Goal: Transaction & Acquisition: Register for event/course

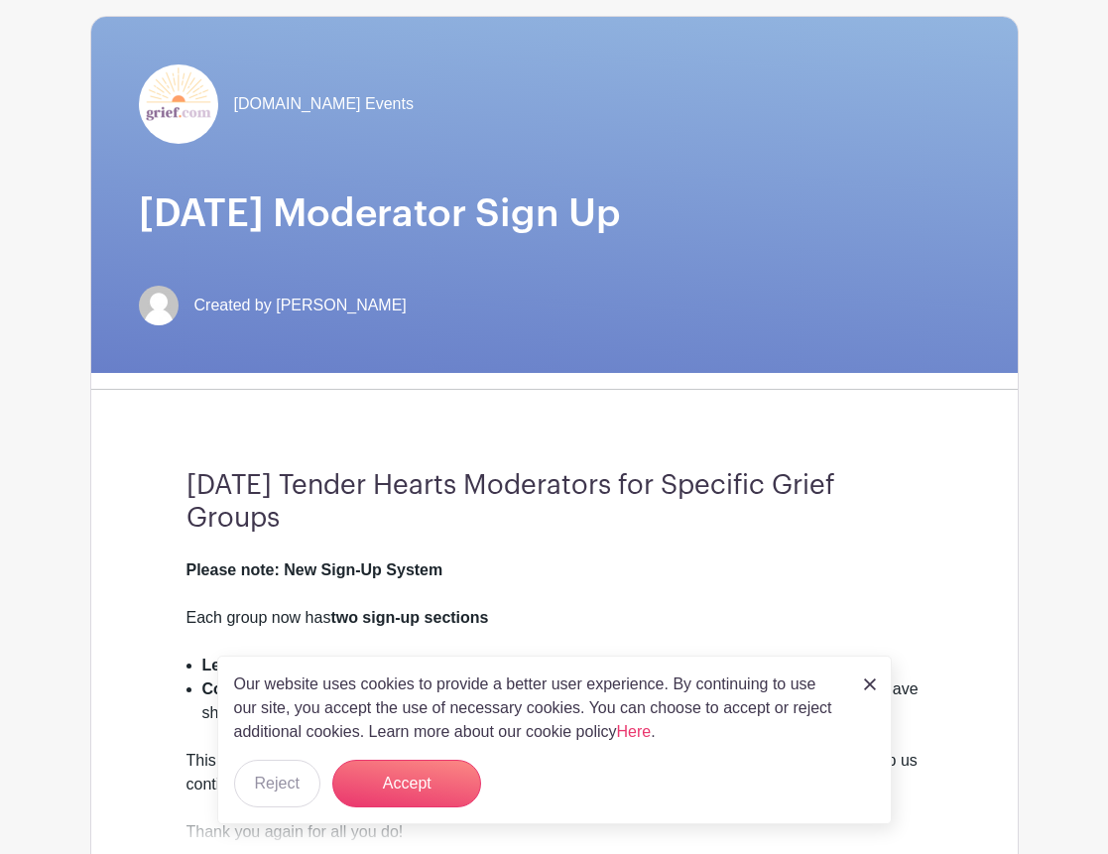
scroll to position [191, 0]
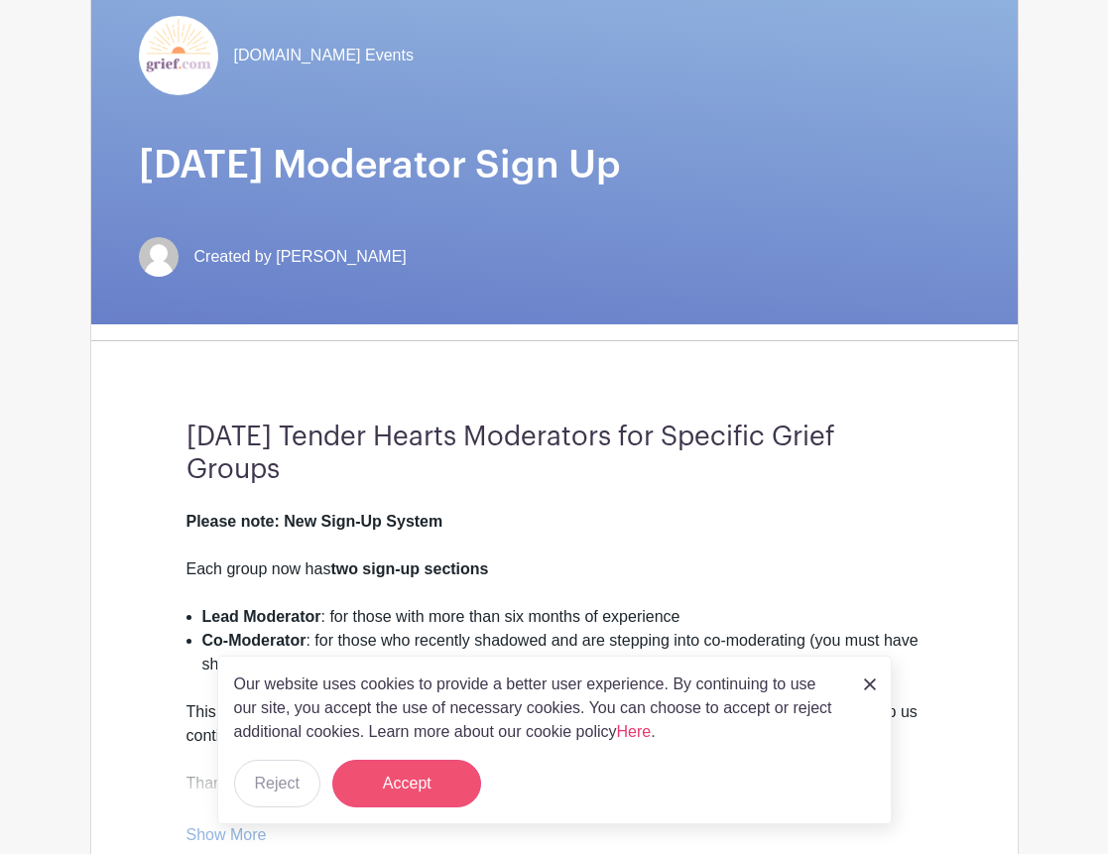
click at [423, 796] on button "Accept" at bounding box center [406, 784] width 149 height 48
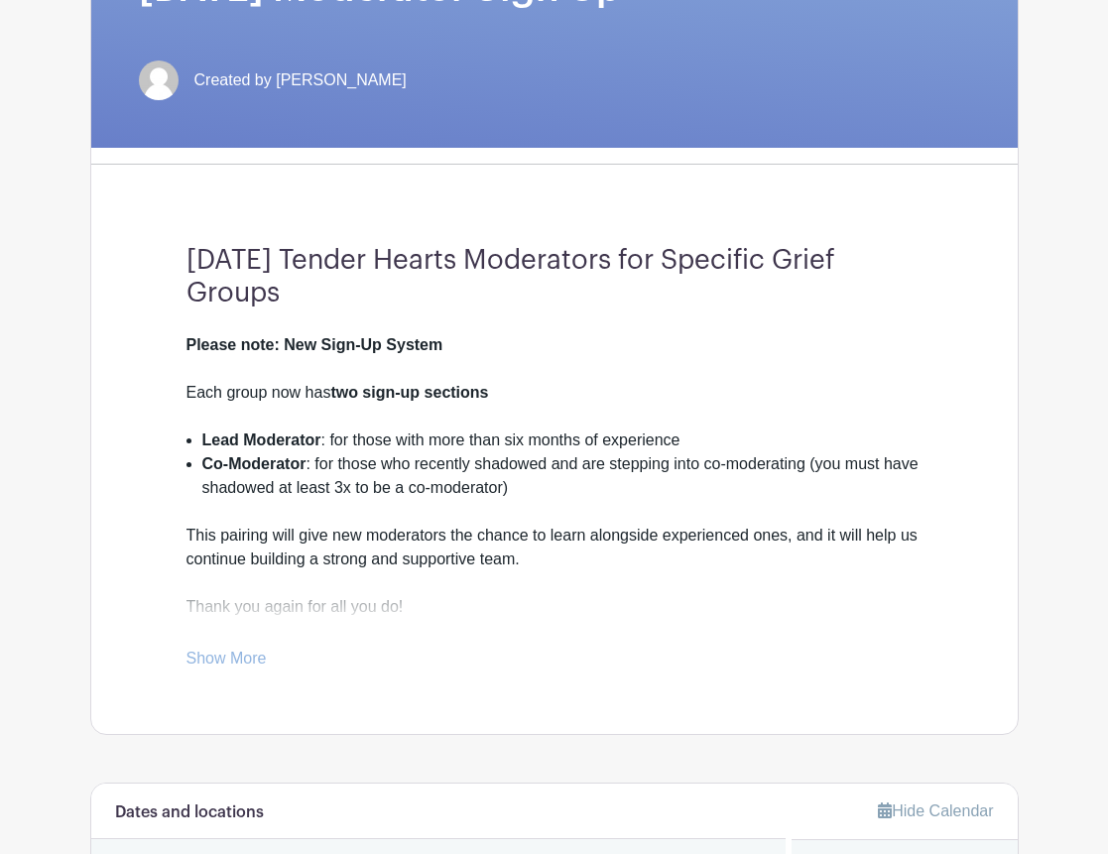
scroll to position [438, 0]
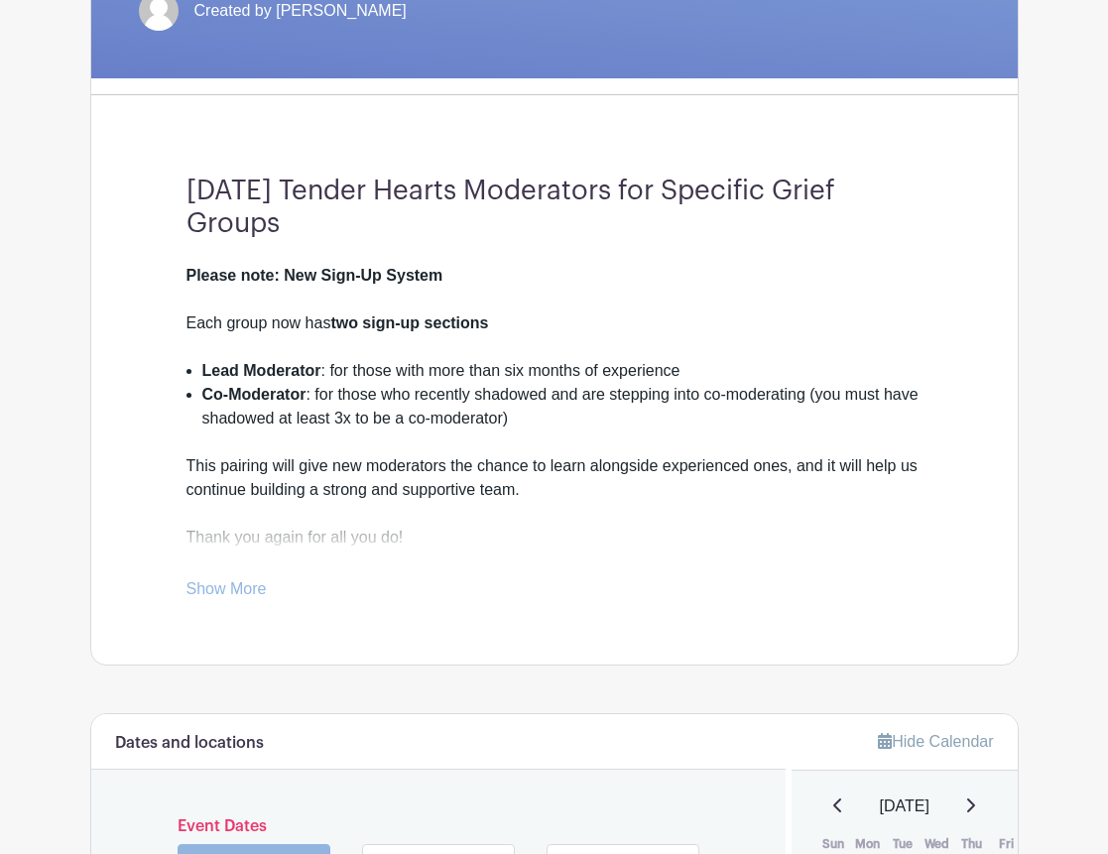
click at [253, 598] on link "Show More" at bounding box center [227, 592] width 80 height 25
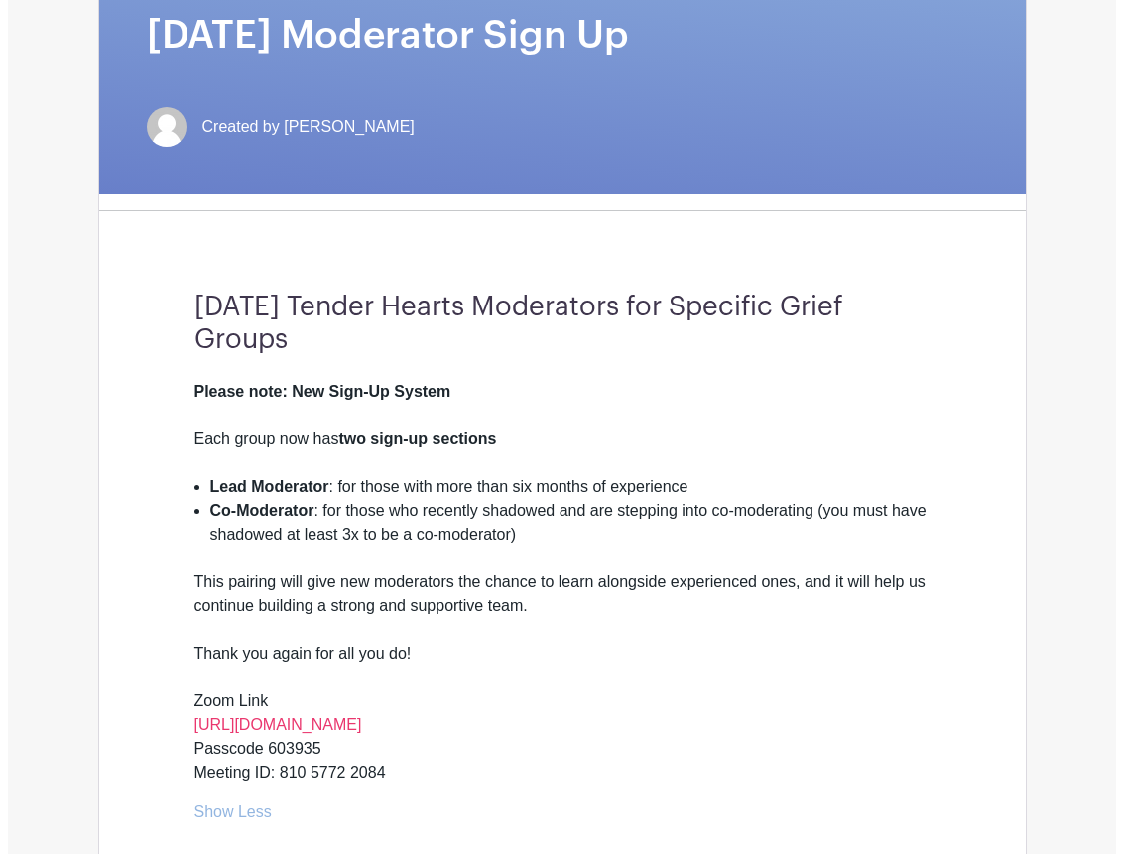
scroll to position [0, 0]
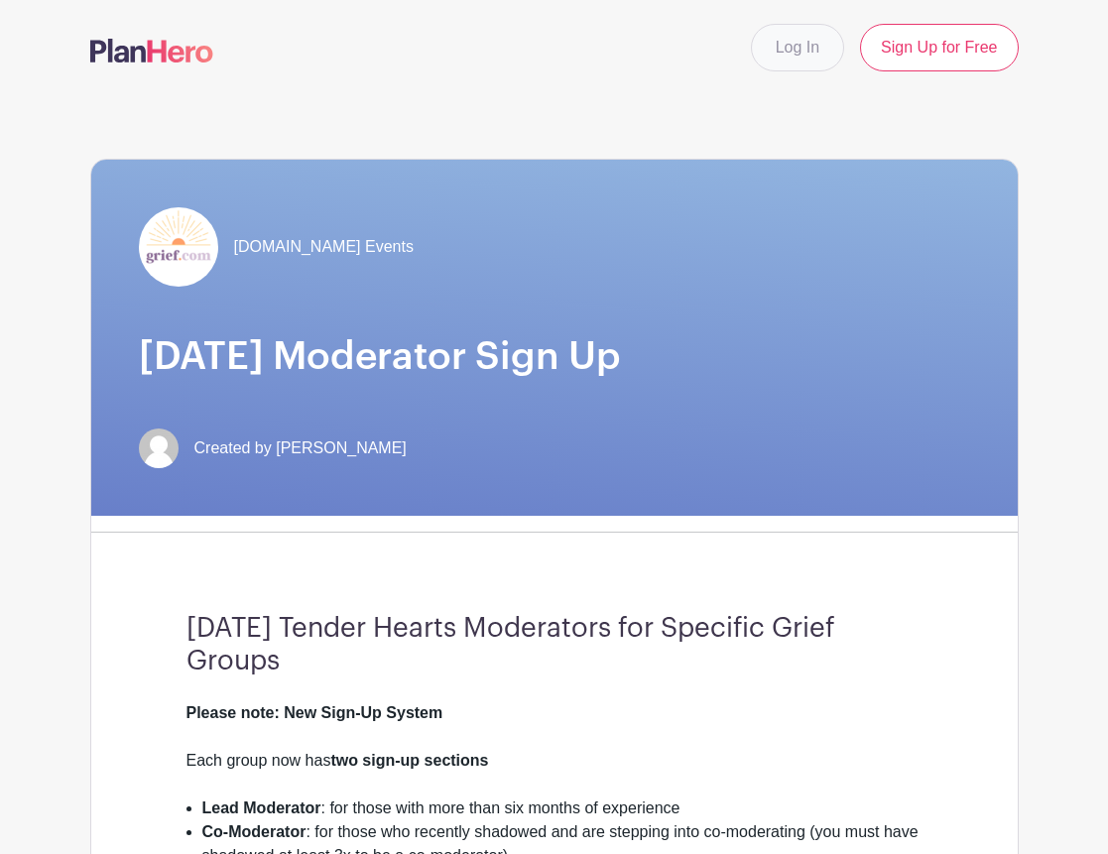
click at [780, 49] on link "Log In" at bounding box center [797, 48] width 93 height 48
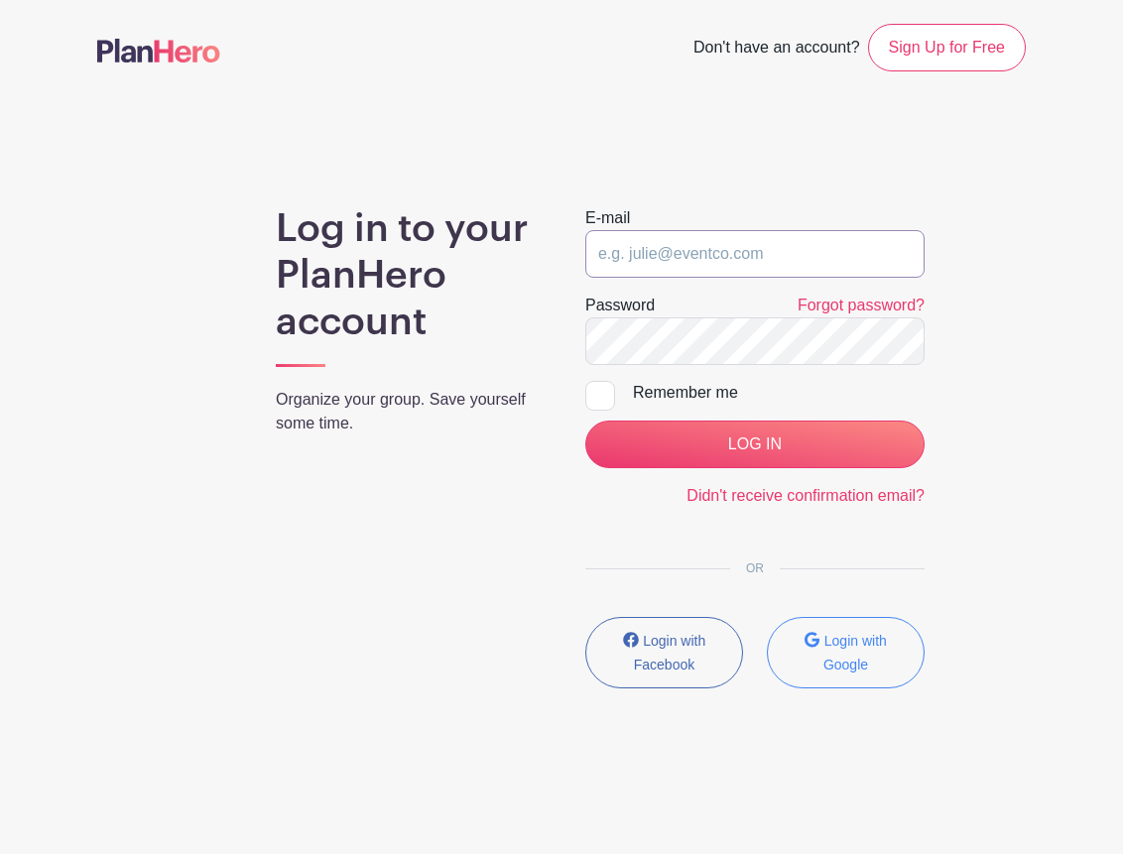
type input "[EMAIL_ADDRESS][DOMAIN_NAME]"
click at [754, 444] on input "LOG IN" at bounding box center [754, 445] width 339 height 48
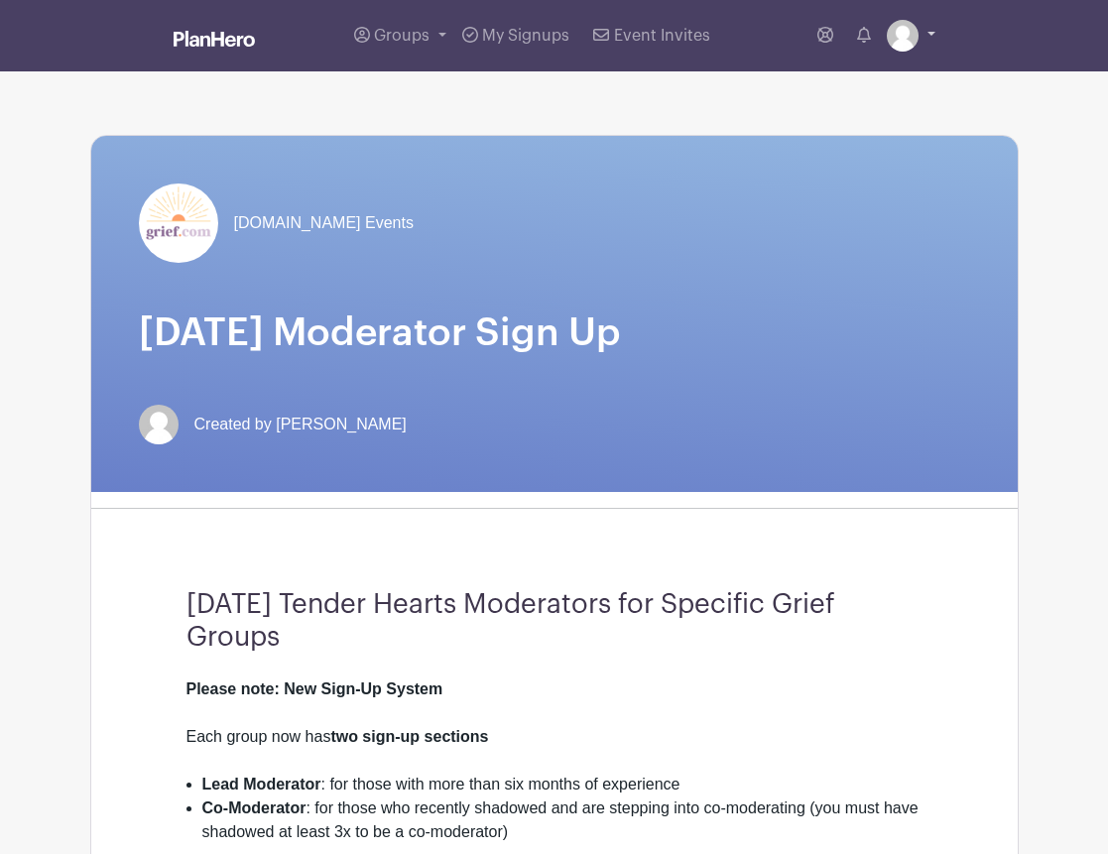
click at [899, 37] on img at bounding box center [903, 36] width 32 height 32
click at [907, 44] on img at bounding box center [903, 36] width 32 height 32
click at [875, 80] on link "My account" at bounding box center [856, 82] width 157 height 32
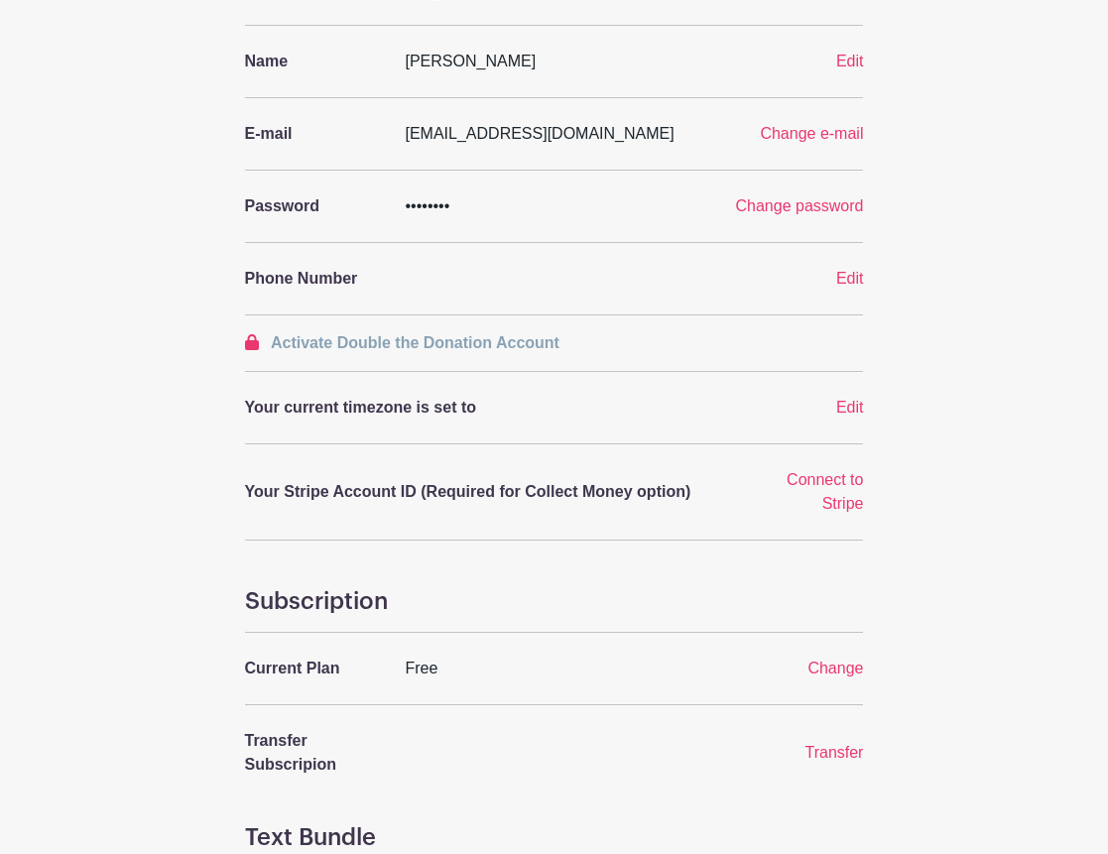
scroll to position [326, 0]
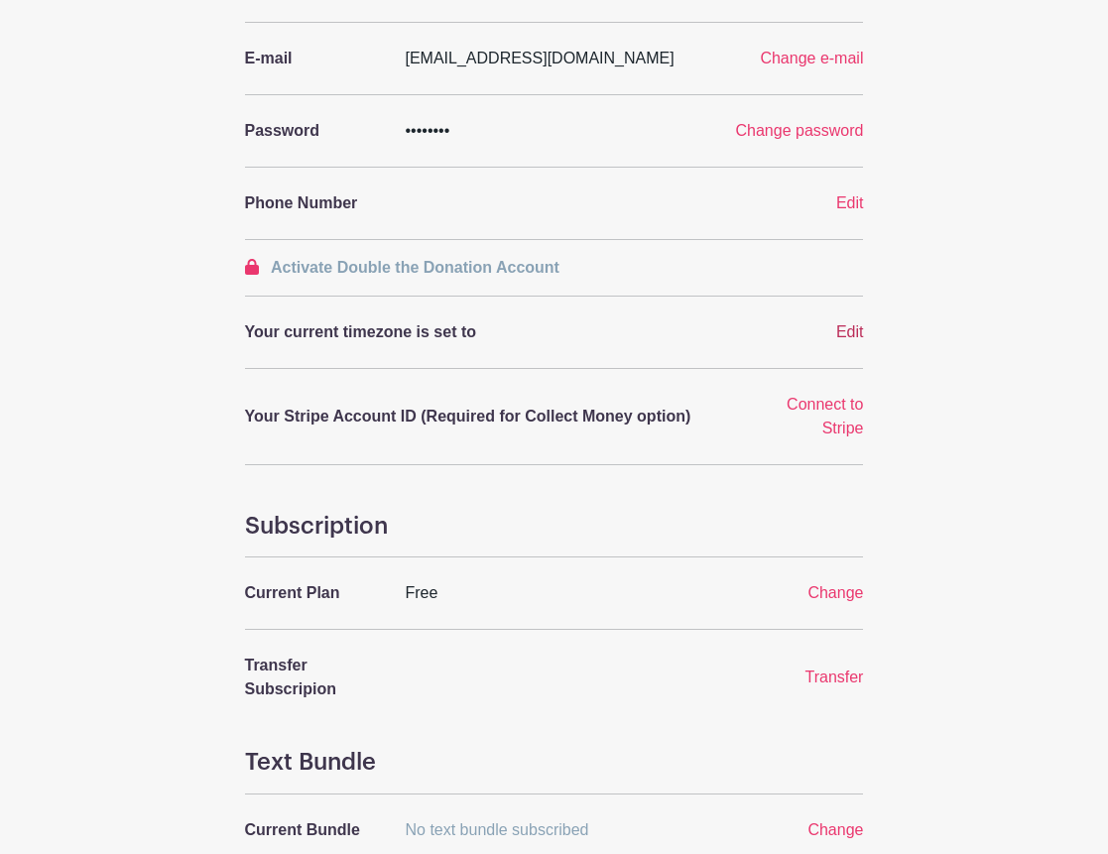
click at [846, 325] on span "Edit" at bounding box center [850, 331] width 28 height 17
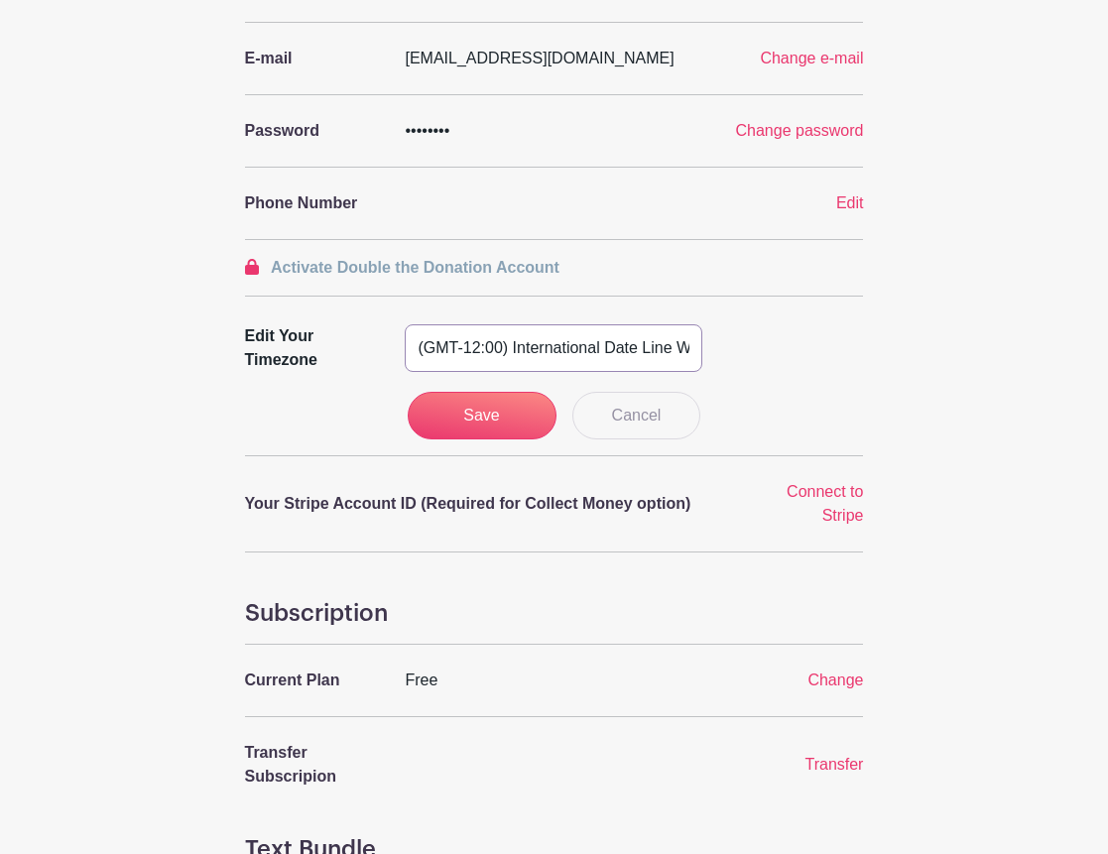
select select "Eastern Time (US & Canada)"
click at [524, 413] on input "Save" at bounding box center [482, 416] width 149 height 48
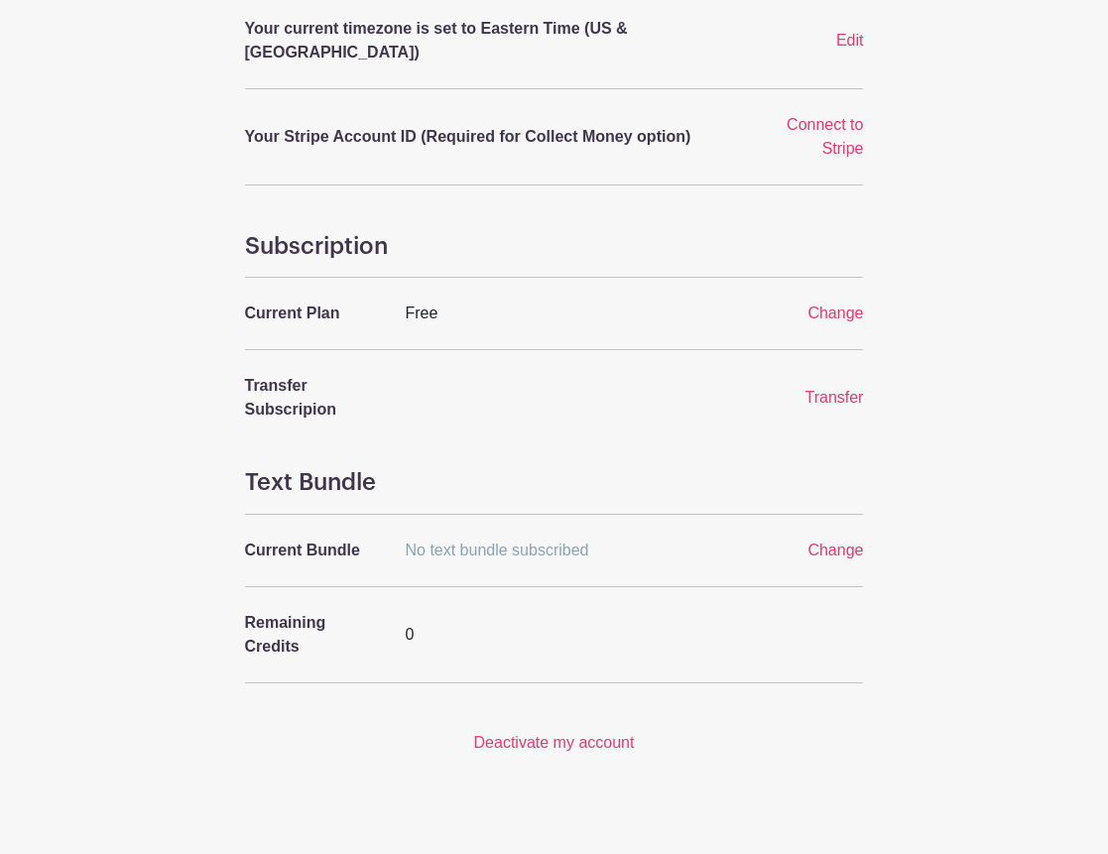
scroll to position [0, 0]
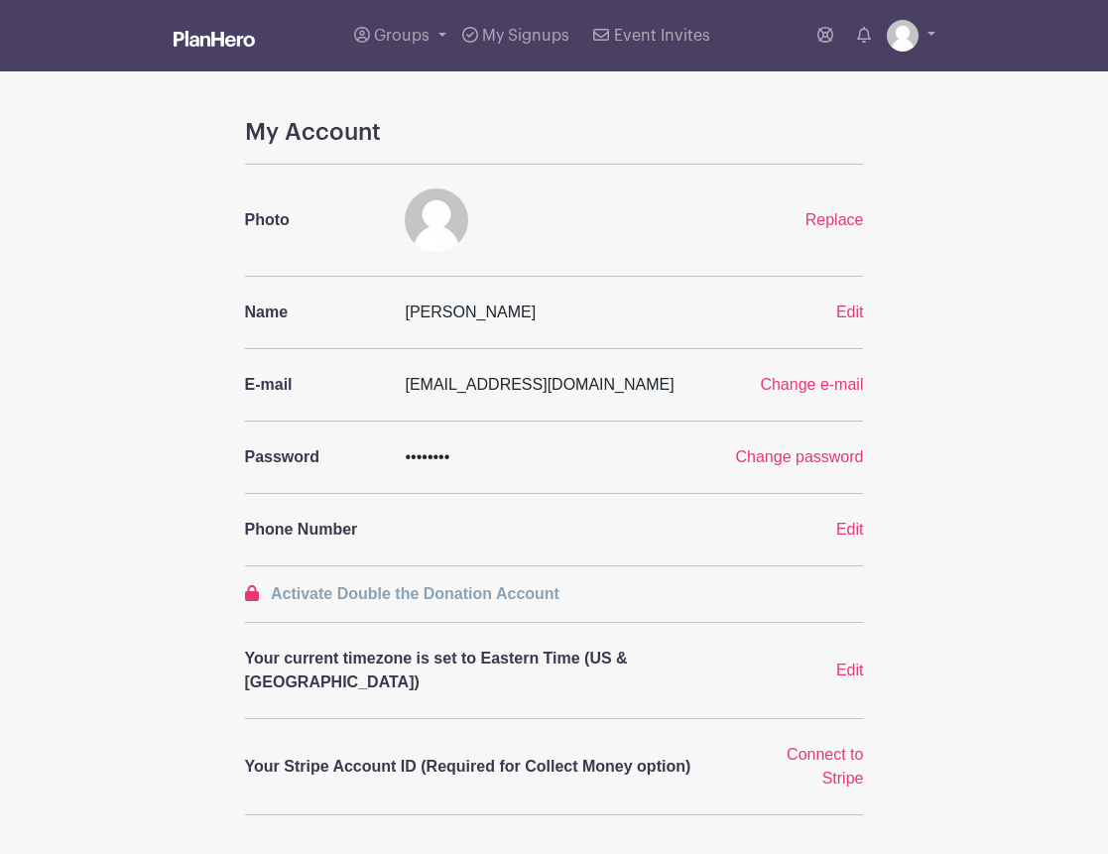
click at [242, 41] on img at bounding box center [214, 39] width 81 height 16
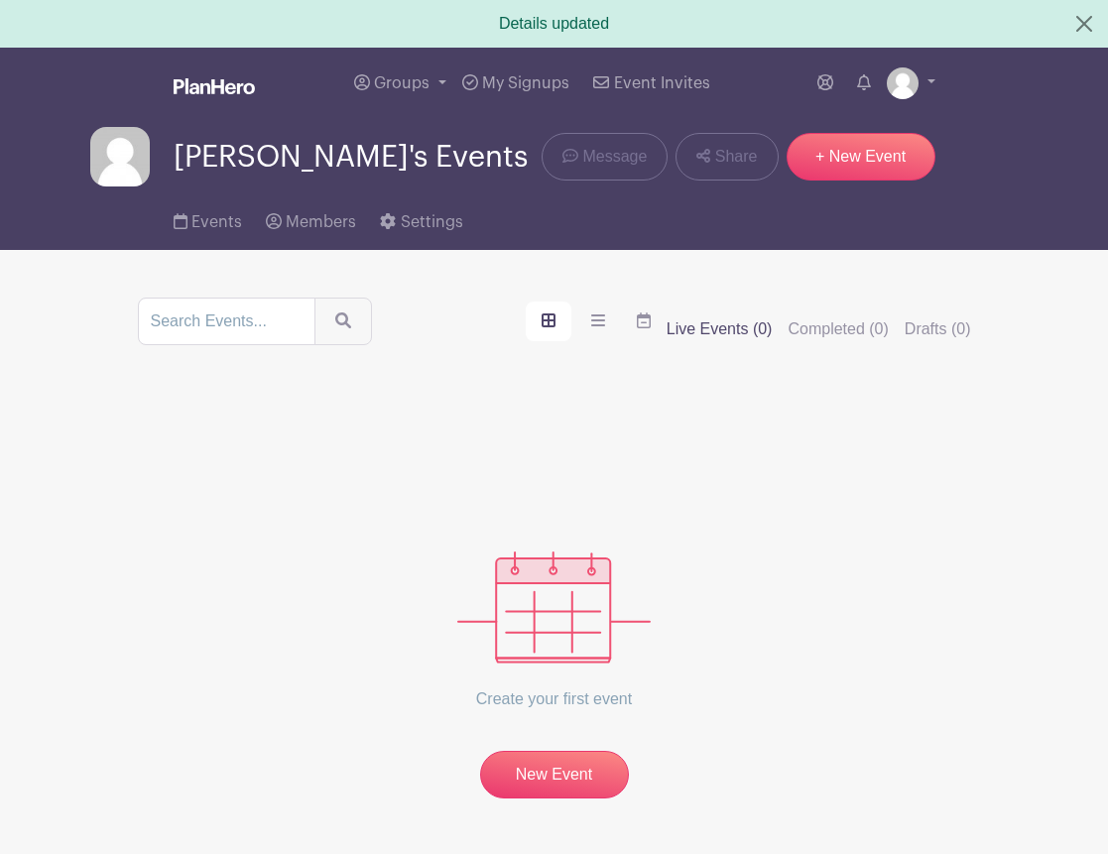
click at [438, 43] on div "Details updated" at bounding box center [554, 24] width 1108 height 48
click at [509, 81] on span "My Signups" at bounding box center [525, 83] width 87 height 16
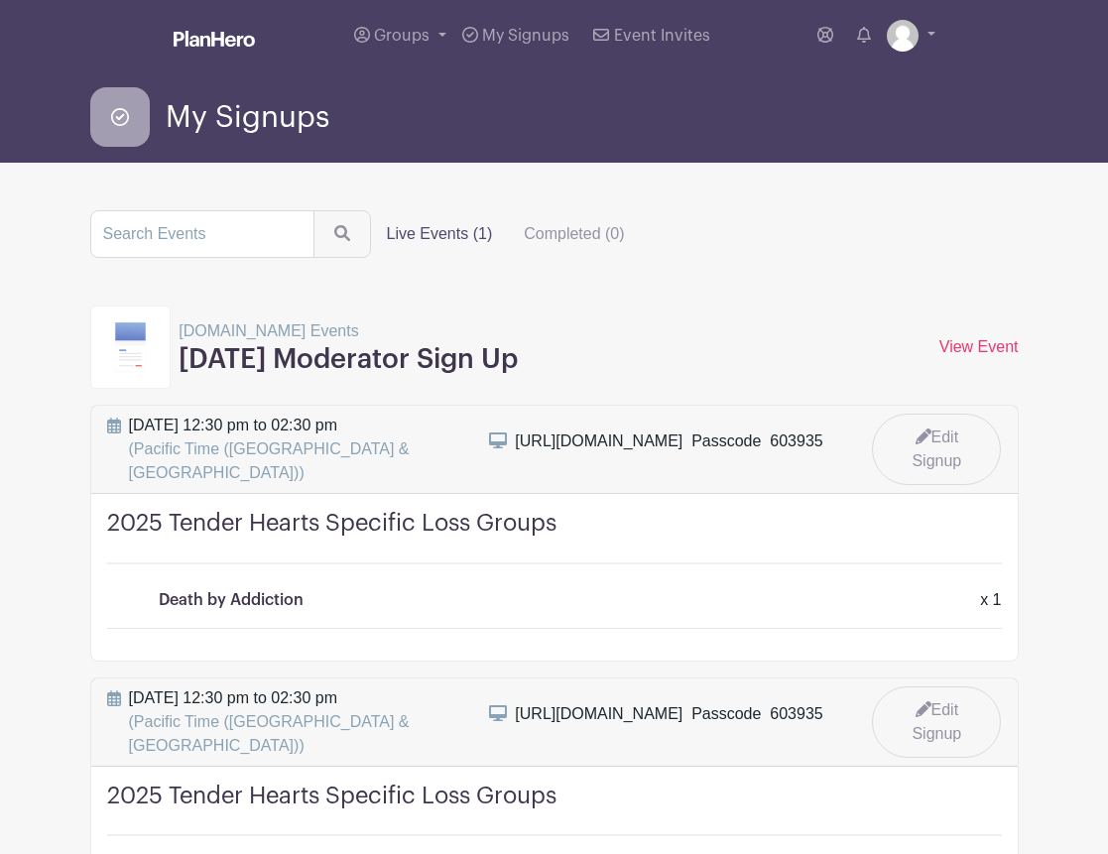
click at [426, 231] on label "Live Events (1)" at bounding box center [440, 234] width 138 height 40
click at [0, 0] on input "Live Events (1)" at bounding box center [0, 0] width 0 height 0
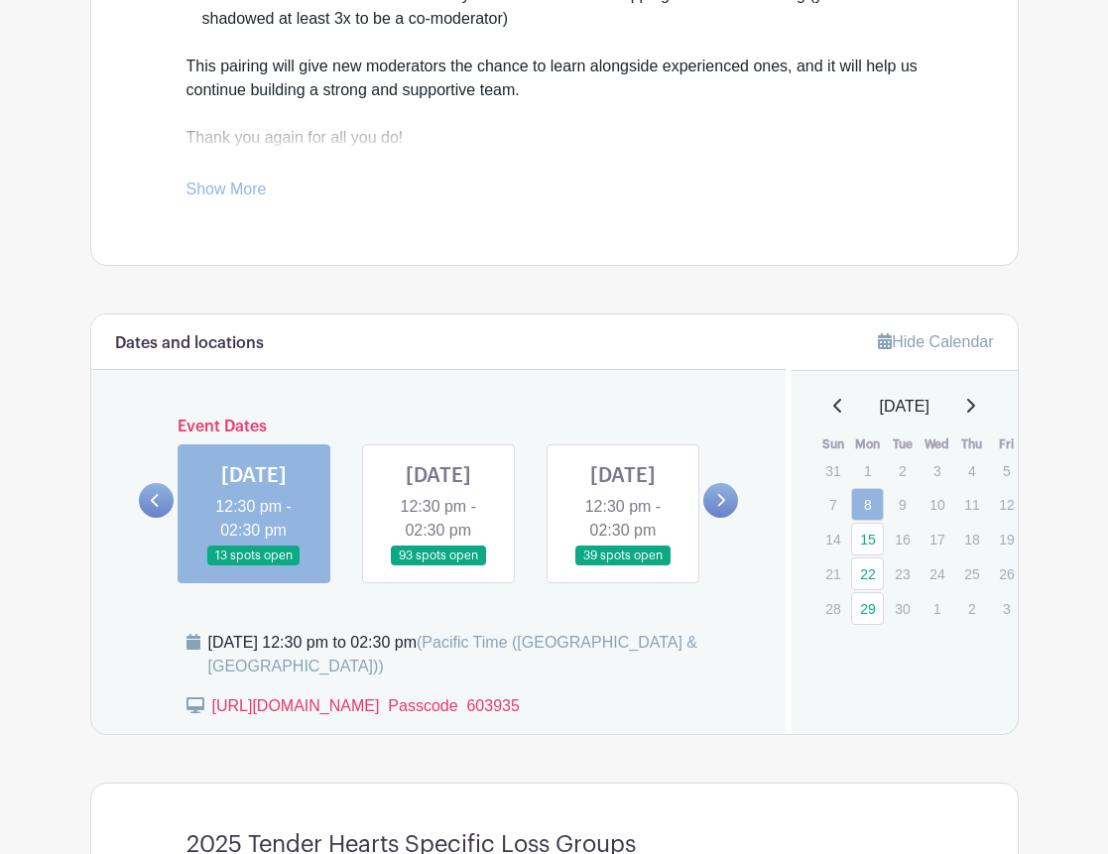
scroll to position [1469, 0]
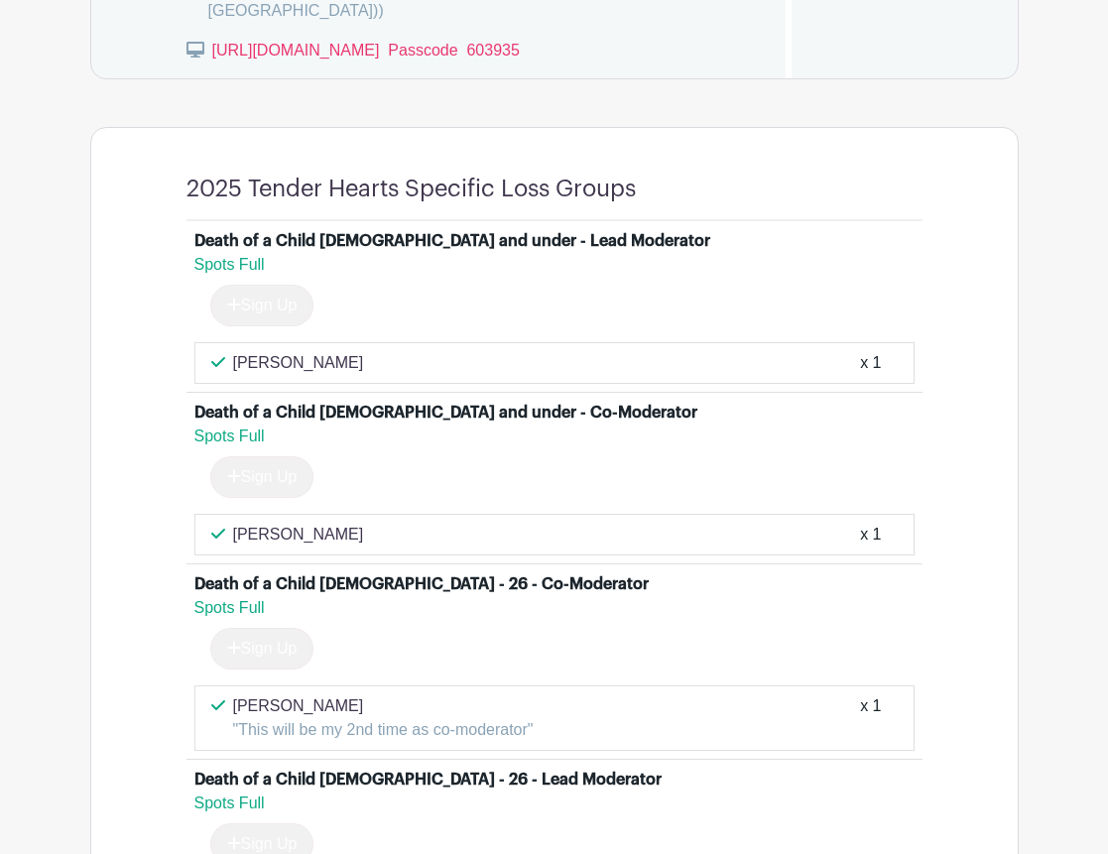
click at [291, 375] on p "[PERSON_NAME]" at bounding box center [298, 363] width 131 height 24
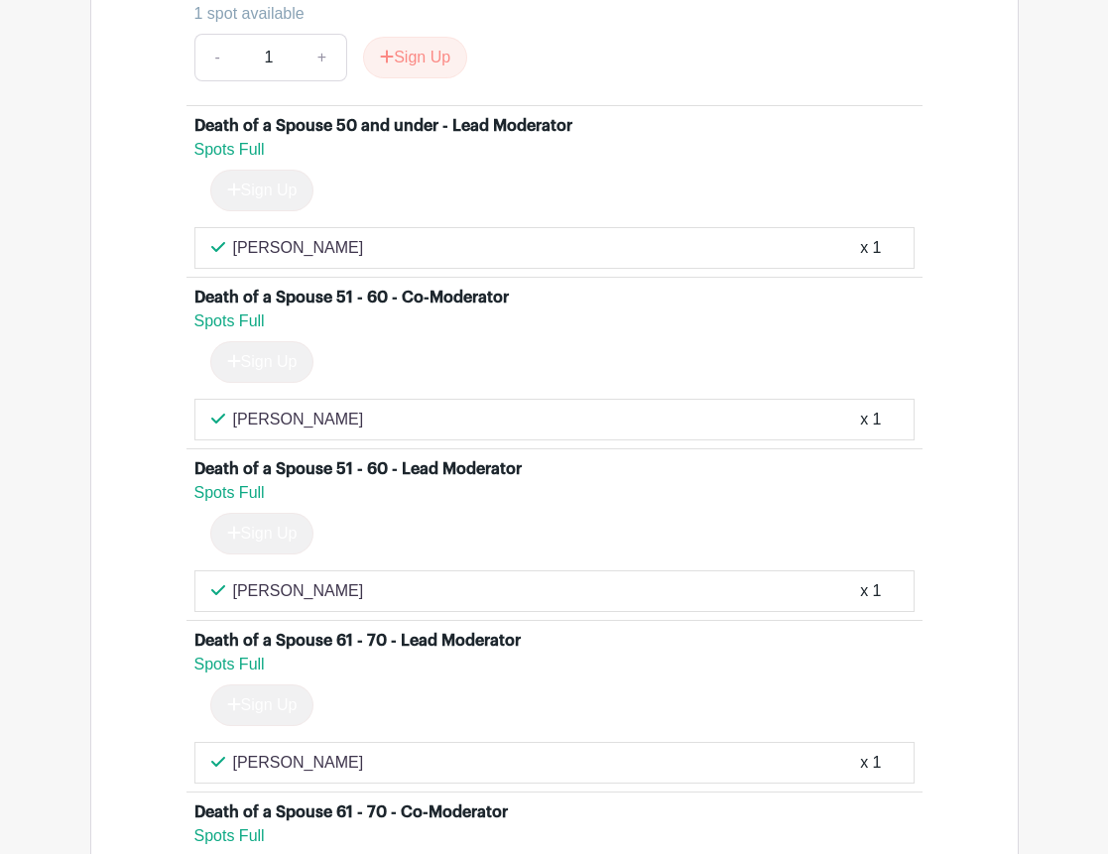
scroll to position [3701, 0]
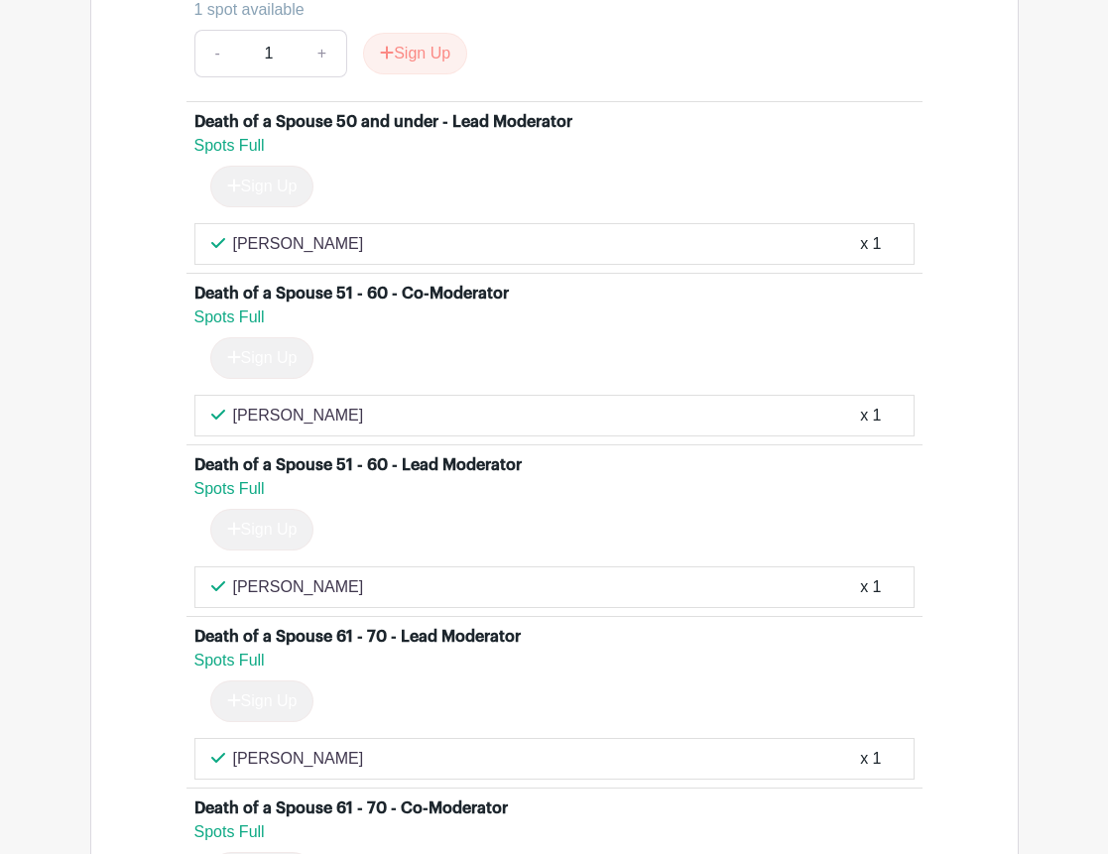
click at [315, 599] on p "[PERSON_NAME]" at bounding box center [298, 587] width 131 height 24
click at [866, 599] on div "x 1" at bounding box center [870, 587] width 21 height 24
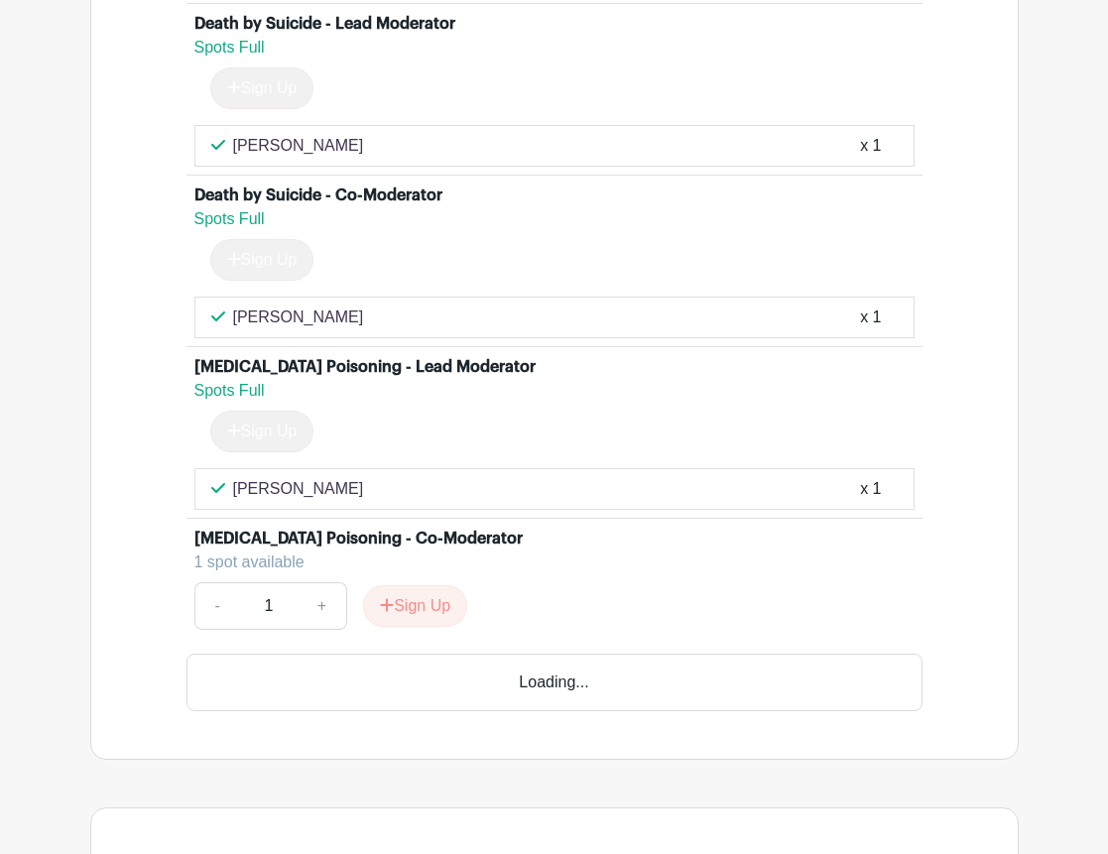
scroll to position [6198, 0]
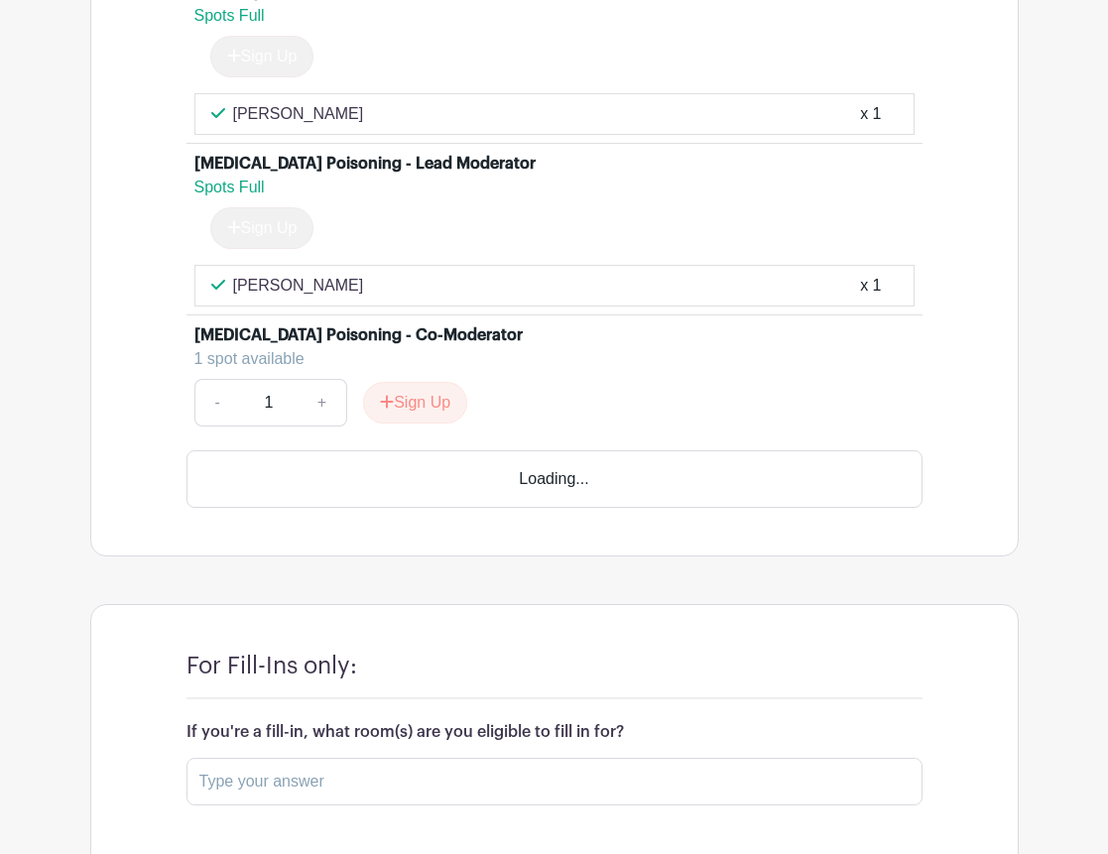
click at [598, 508] on div "Loading..." at bounding box center [555, 479] width 736 height 58
click at [548, 506] on div "Loading..." at bounding box center [555, 479] width 736 height 58
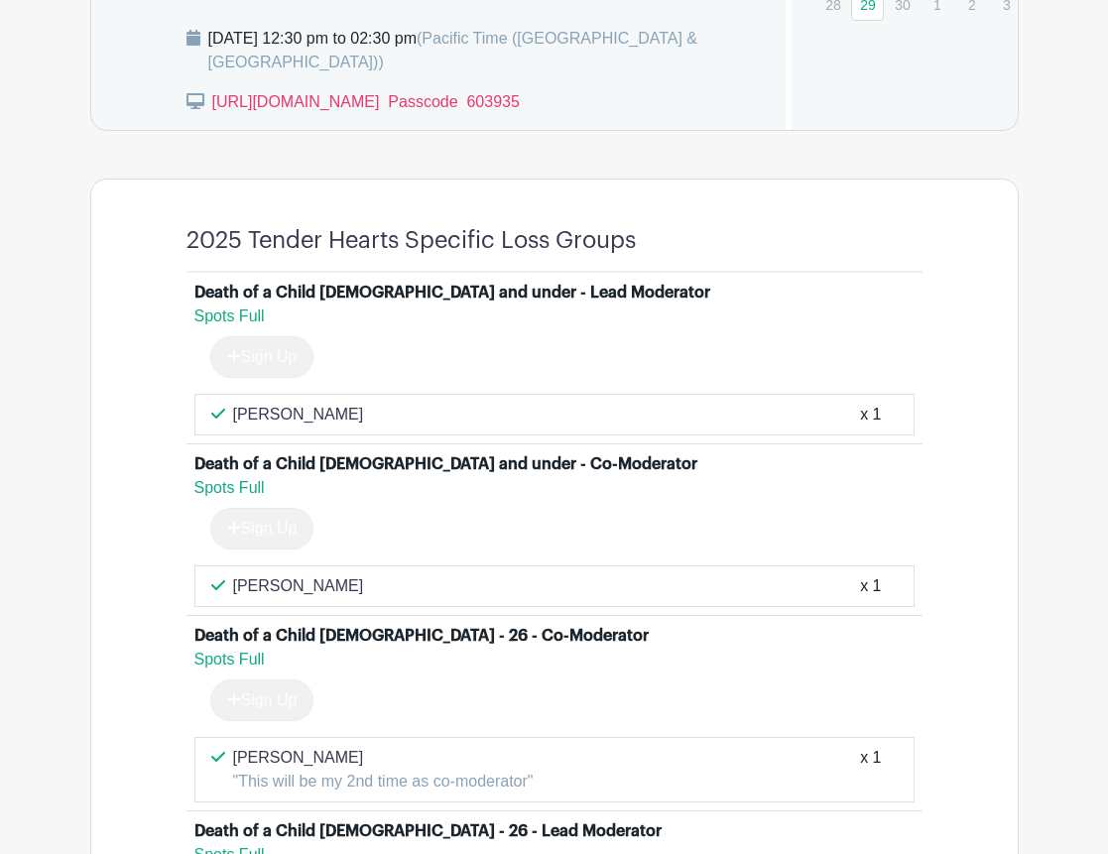
scroll to position [710, 0]
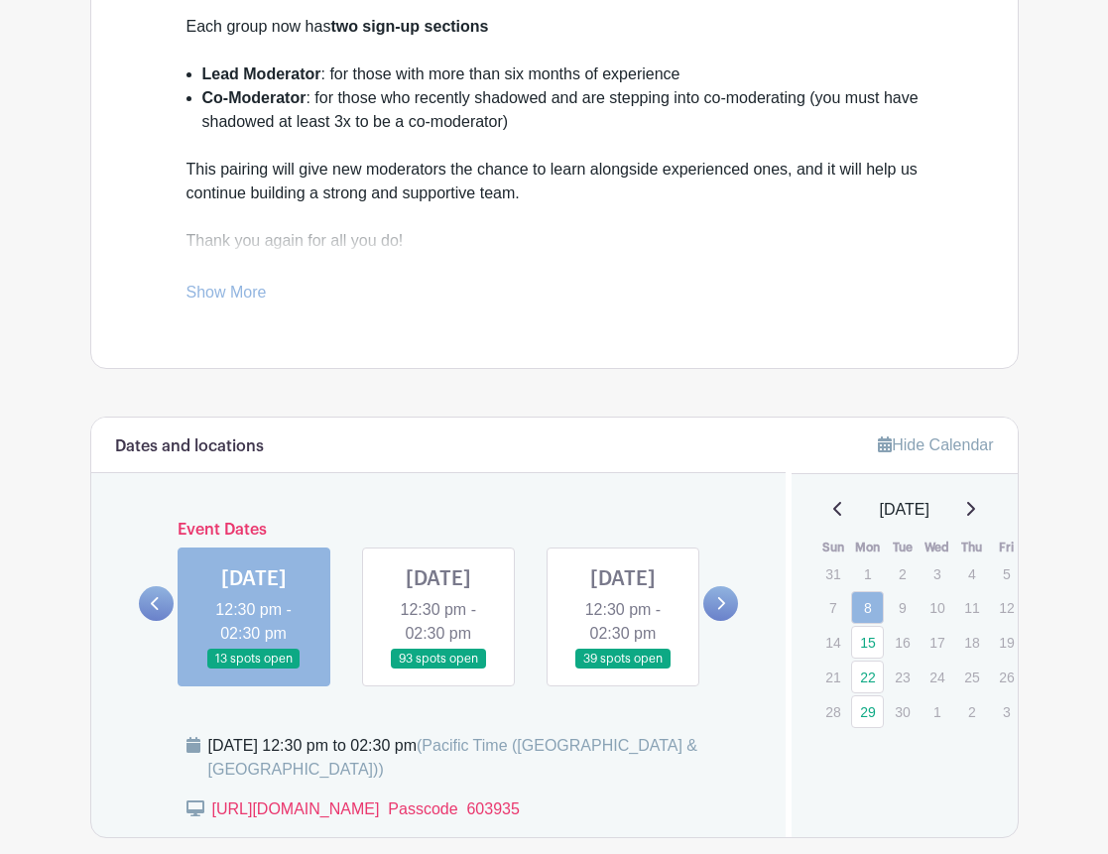
click at [439, 670] on link at bounding box center [439, 670] width 0 height 0
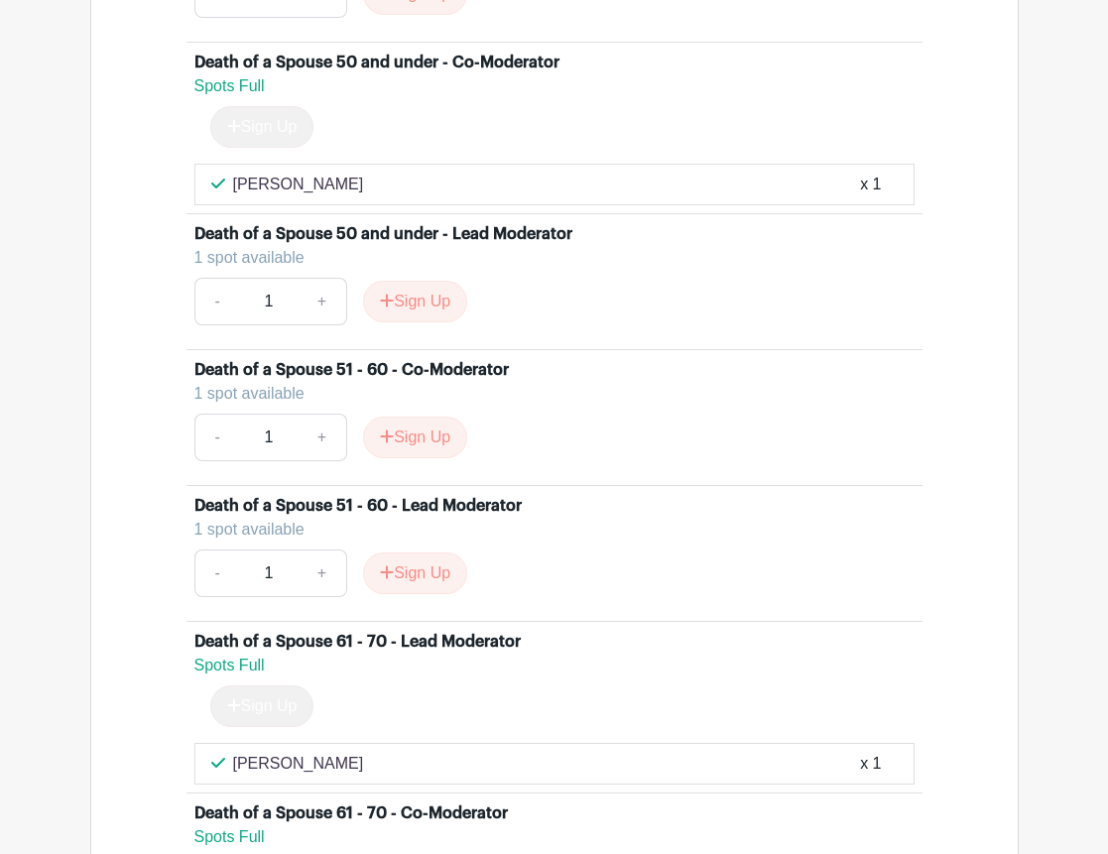
scroll to position [3551, 0]
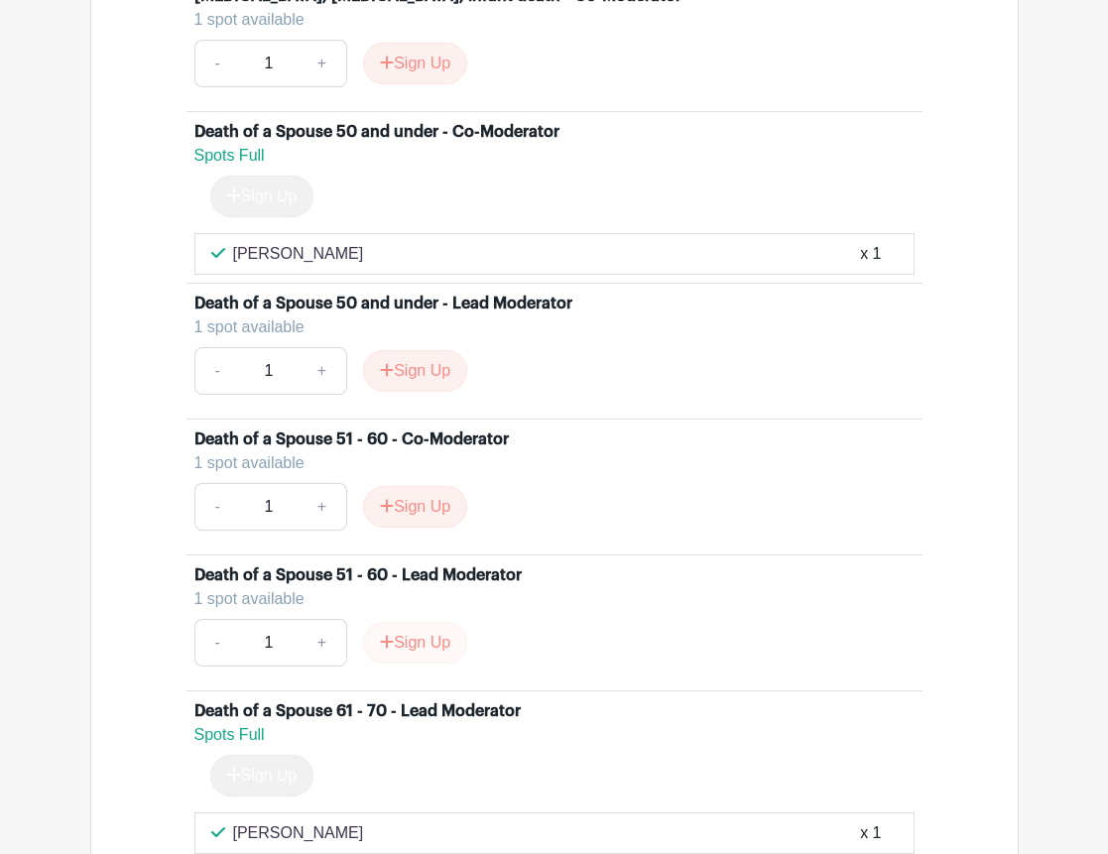
click at [401, 664] on button "Sign Up" at bounding box center [415, 643] width 104 height 42
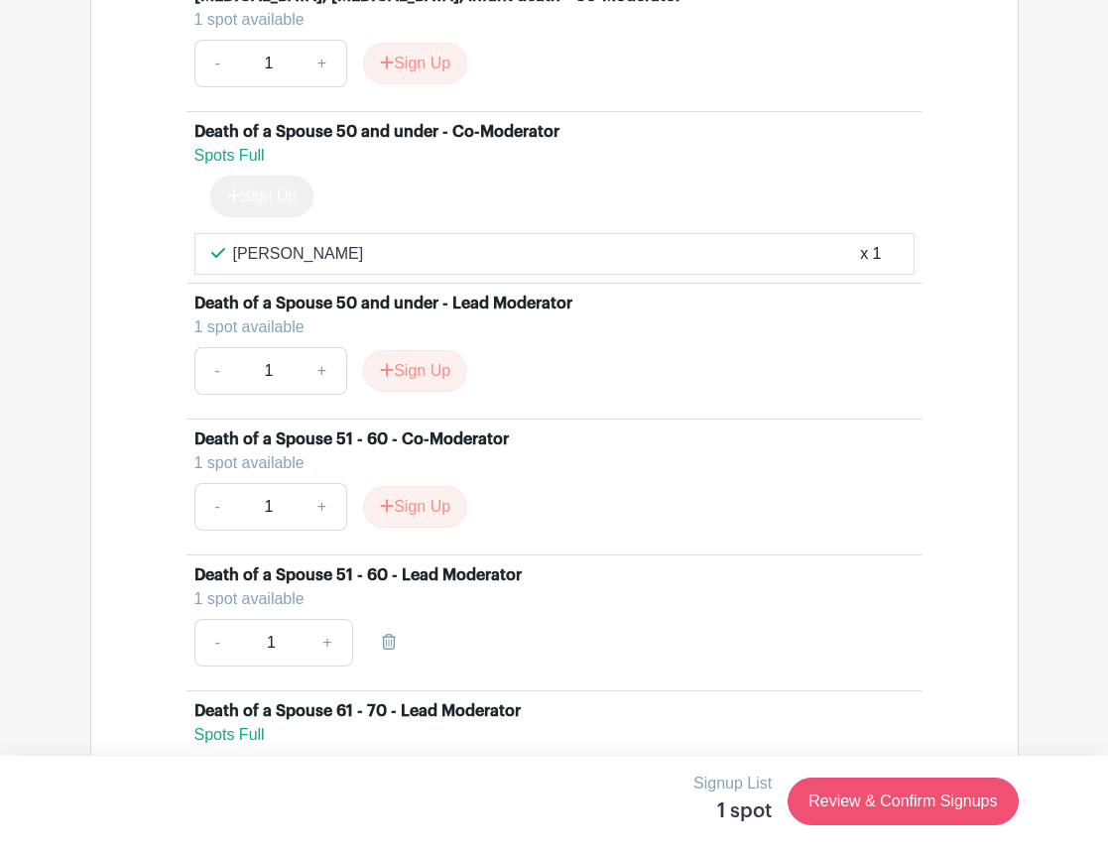
click at [914, 812] on link "Review & Confirm Signups" at bounding box center [903, 802] width 230 height 48
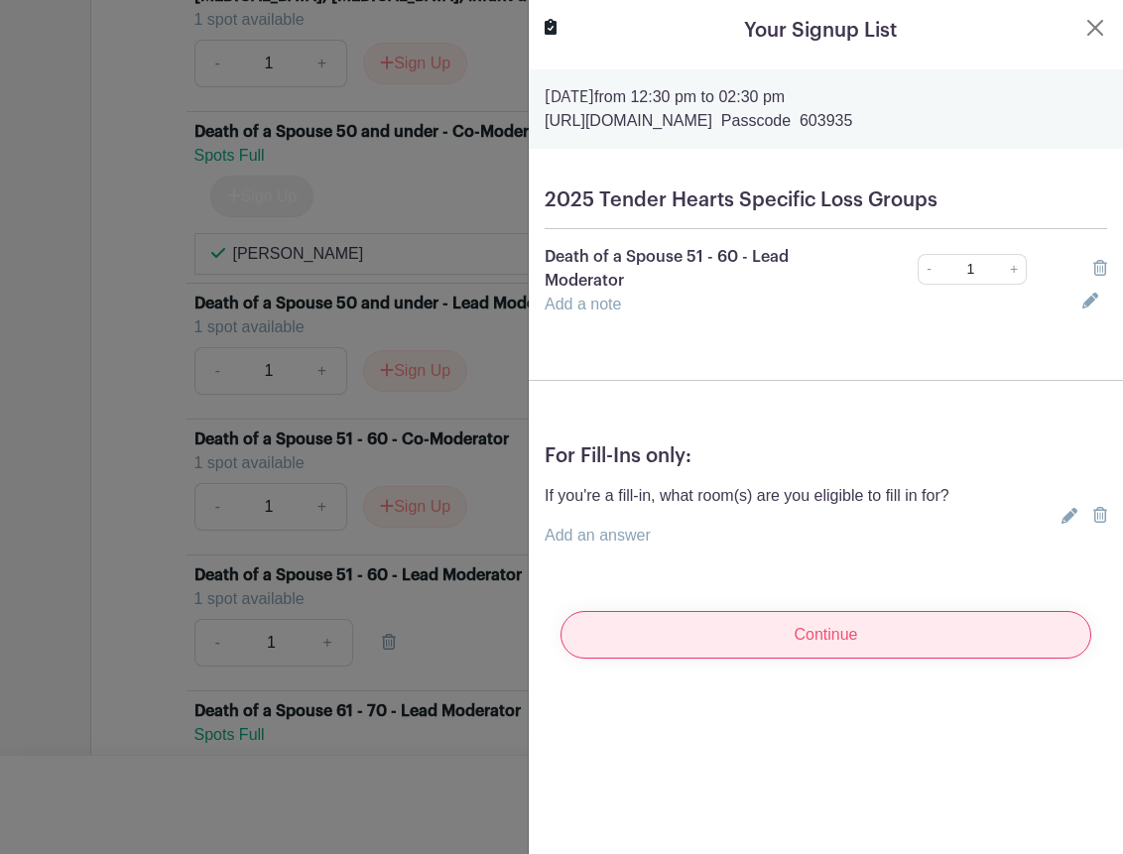
click at [810, 635] on input "Continue" at bounding box center [826, 635] width 531 height 48
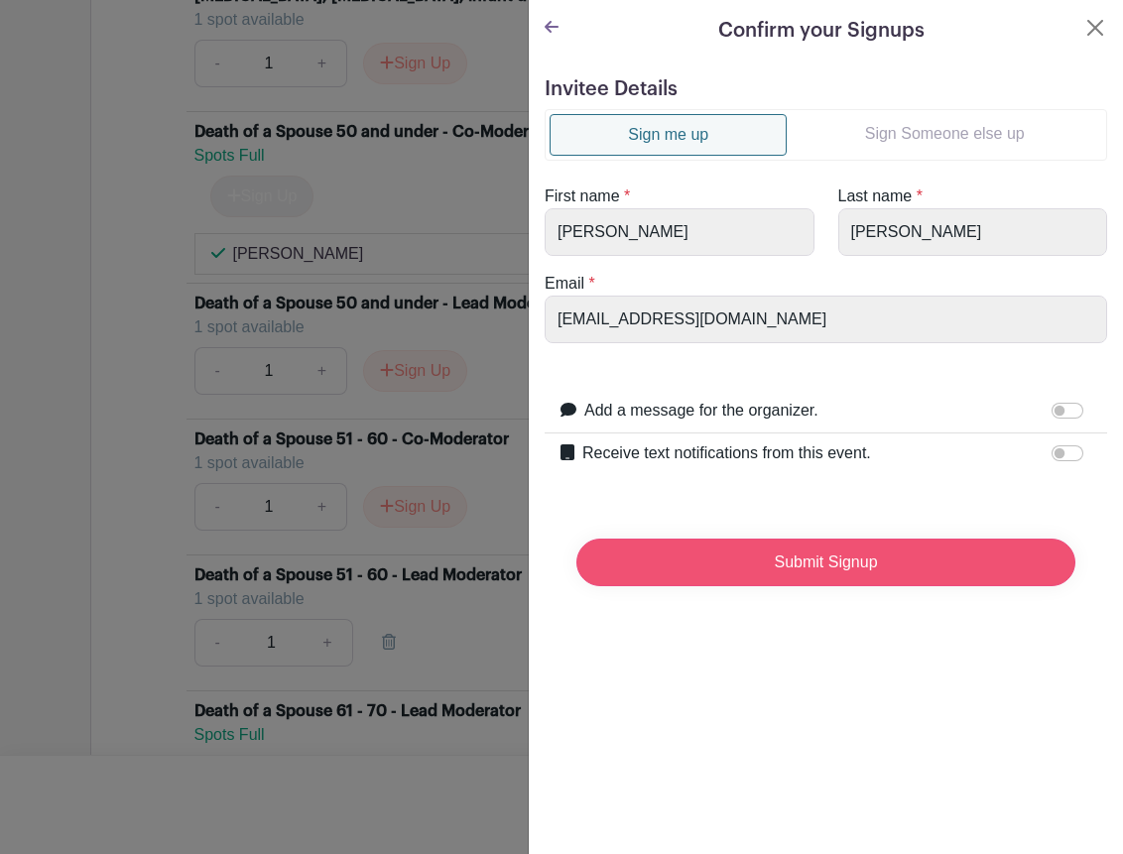
click at [813, 562] on input "Submit Signup" at bounding box center [825, 563] width 499 height 48
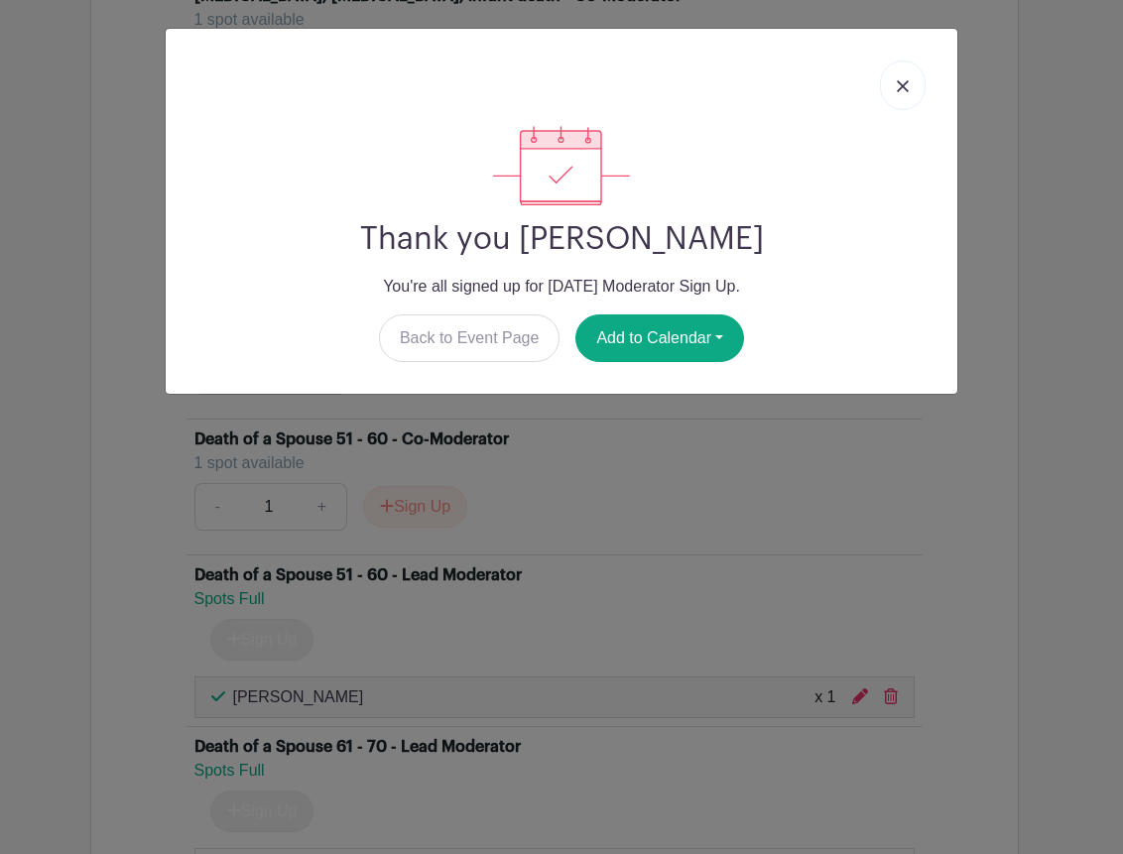
click at [901, 80] on img at bounding box center [903, 86] width 12 height 12
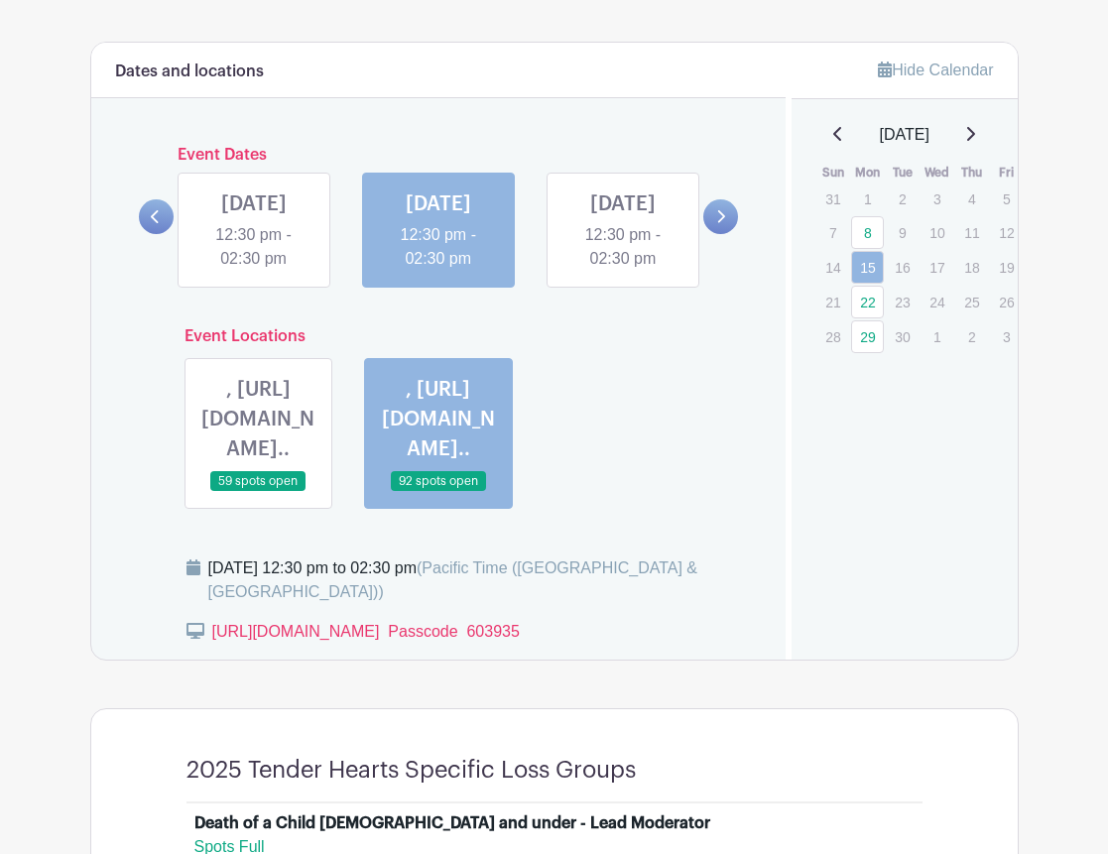
scroll to position [1089, 0]
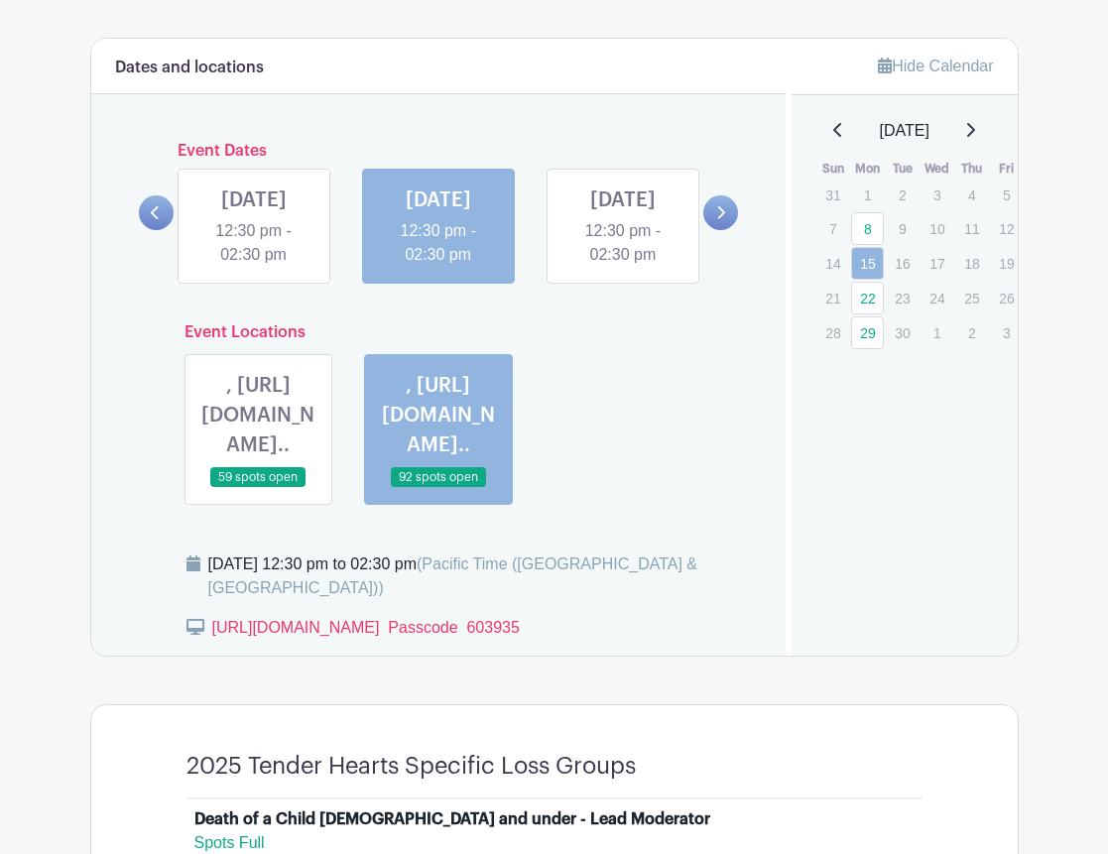
click at [623, 267] on link at bounding box center [623, 267] width 0 height 0
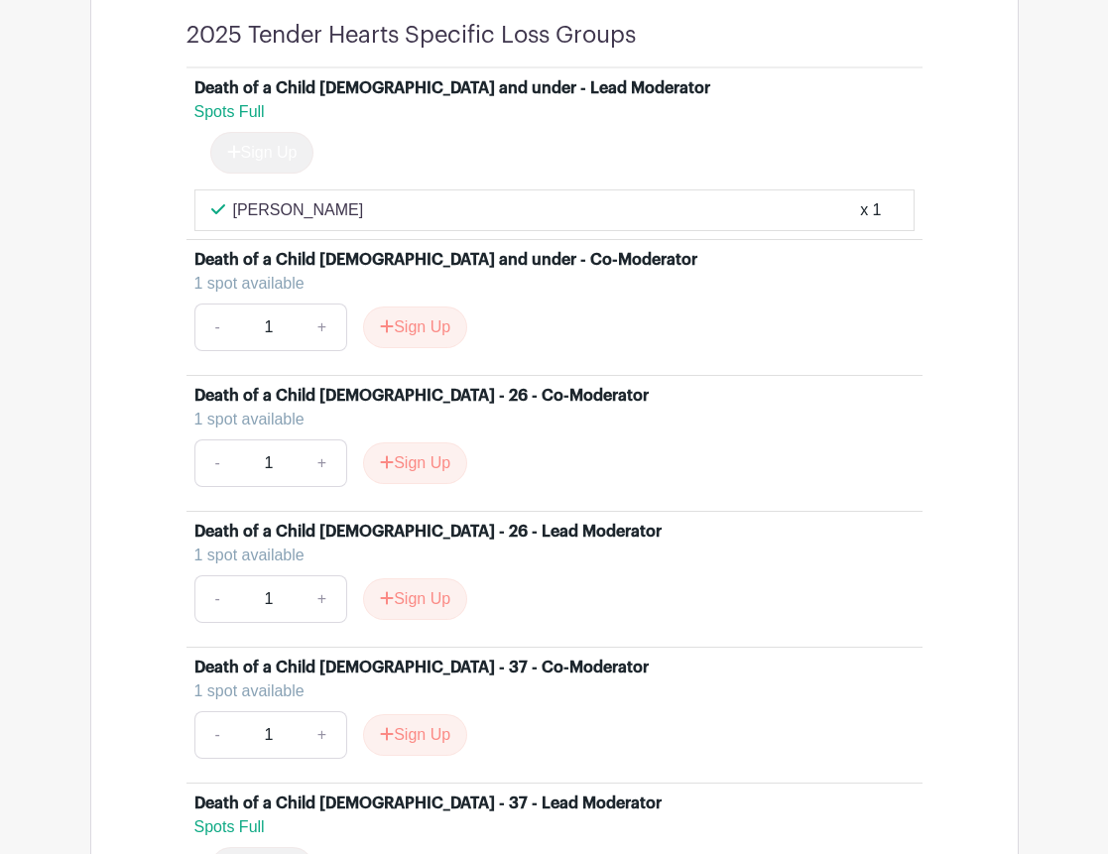
scroll to position [0, 0]
